Goal: Find specific page/section: Find specific page/section

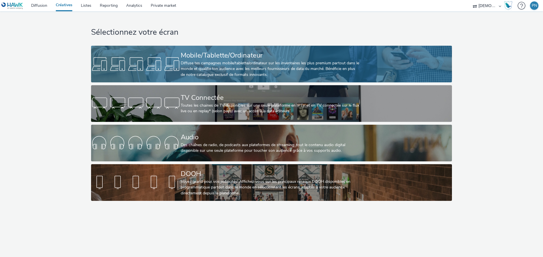
click at [142, 70] on div at bounding box center [136, 64] width 90 height 18
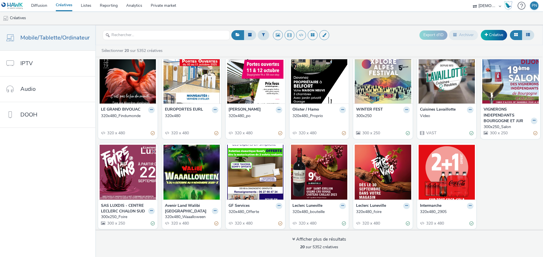
scroll to position [107, 0]
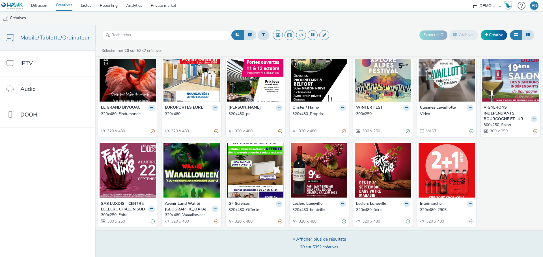
click at [325, 246] on span "20 sur 5352 créatives" at bounding box center [319, 247] width 38 height 5
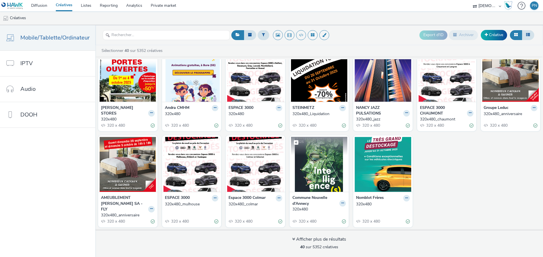
scroll to position [396, 0]
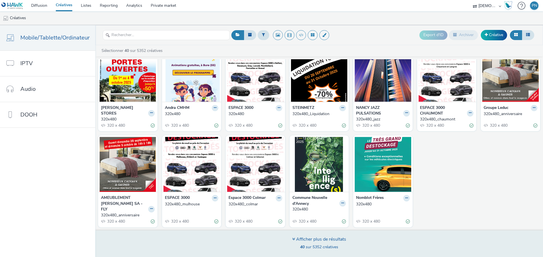
click at [327, 250] on span "40 sur 5352 créatives" at bounding box center [319, 247] width 38 height 5
click at [366, 237] on div "Afficher plus de résultats 40 sur 5352 créatives" at bounding box center [318, 243] width 451 height 27
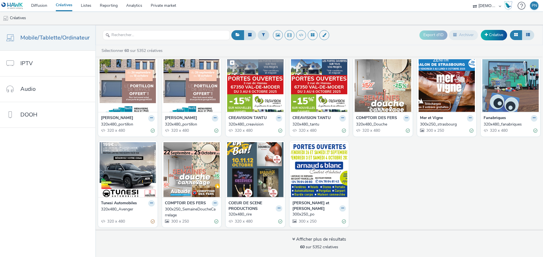
scroll to position [686, 0]
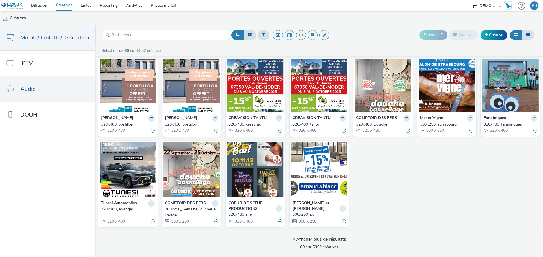
click at [52, 85] on link "Audio" at bounding box center [47, 89] width 95 height 25
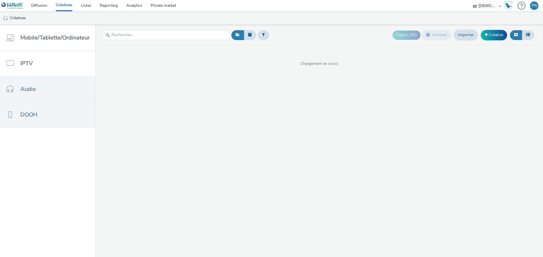
click at [41, 110] on link "DOOH" at bounding box center [47, 114] width 95 height 25
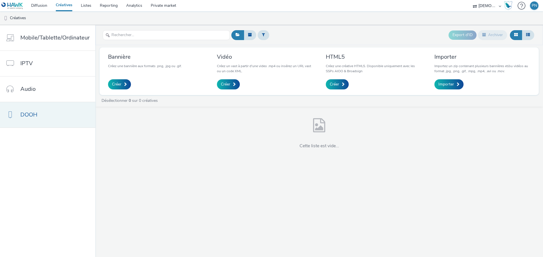
click at [45, 114] on link "DOOH" at bounding box center [47, 114] width 95 height 25
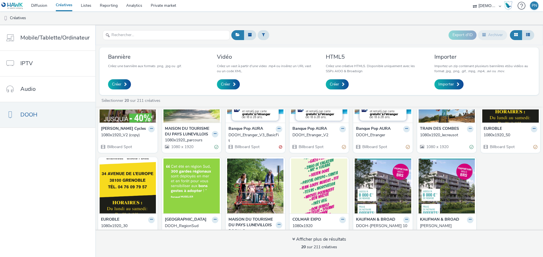
scroll to position [153, 0]
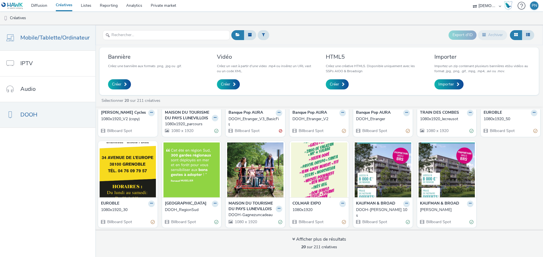
click at [35, 35] on span "Mobile/Tablette/Ordinateur" at bounding box center [54, 38] width 69 height 8
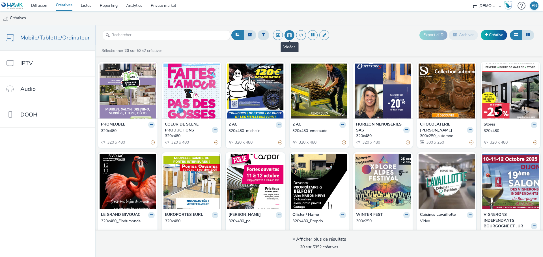
click at [289, 35] on button at bounding box center [289, 35] width 10 height 10
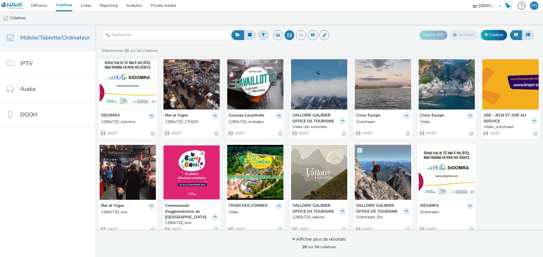
scroll to position [102, 0]
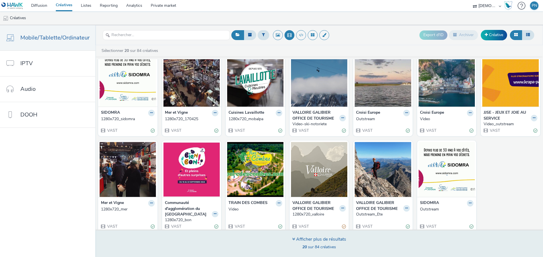
click at [331, 246] on span "20 sur 84 créatives" at bounding box center [319, 247] width 34 height 5
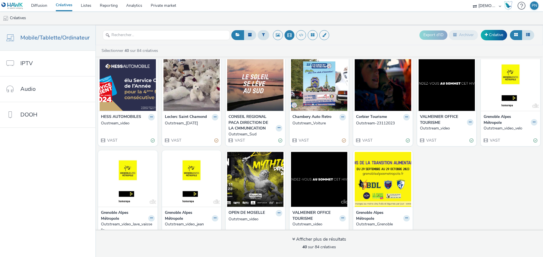
scroll to position [385, 0]
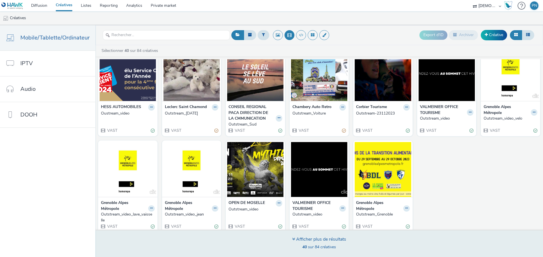
click at [313, 248] on span "40 sur 84 créatives" at bounding box center [319, 247] width 34 height 5
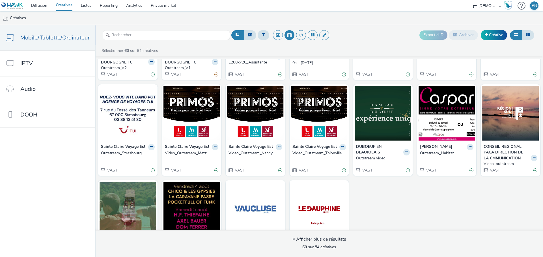
scroll to position [662, 0]
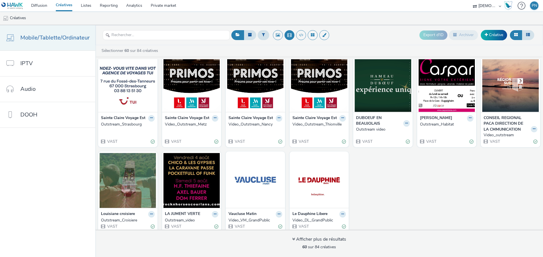
click at [49, 43] on link "Mobile/Tablette/Ordinateur" at bounding box center [47, 37] width 95 height 25
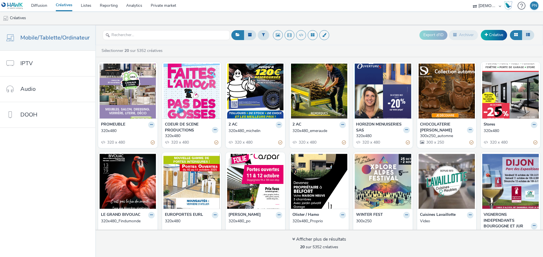
scroll to position [107, 0]
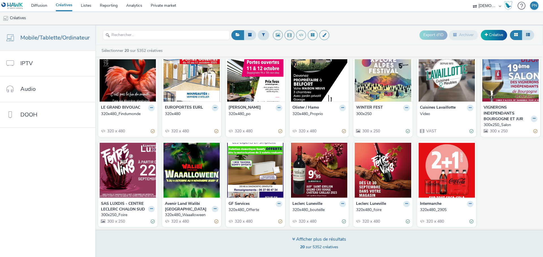
click at [338, 244] on div "Afficher plus de résultats 20 sur 5352 créatives" at bounding box center [319, 244] width 54 height 15
click at [330, 244] on div "Afficher plus de résultats 20 sur 5352 créatives" at bounding box center [319, 244] width 54 height 15
click at [313, 243] on div "Afficher plus de résultats" at bounding box center [319, 240] width 54 height 6
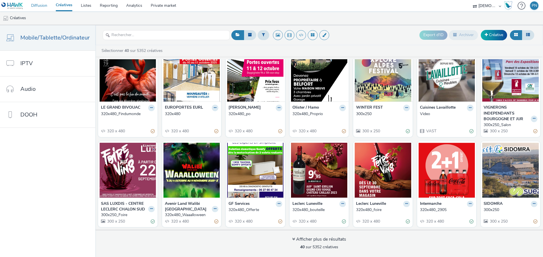
click at [41, 10] on link "Diffusion" at bounding box center [39, 5] width 25 height 11
